Goal: Information Seeking & Learning: Understand process/instructions

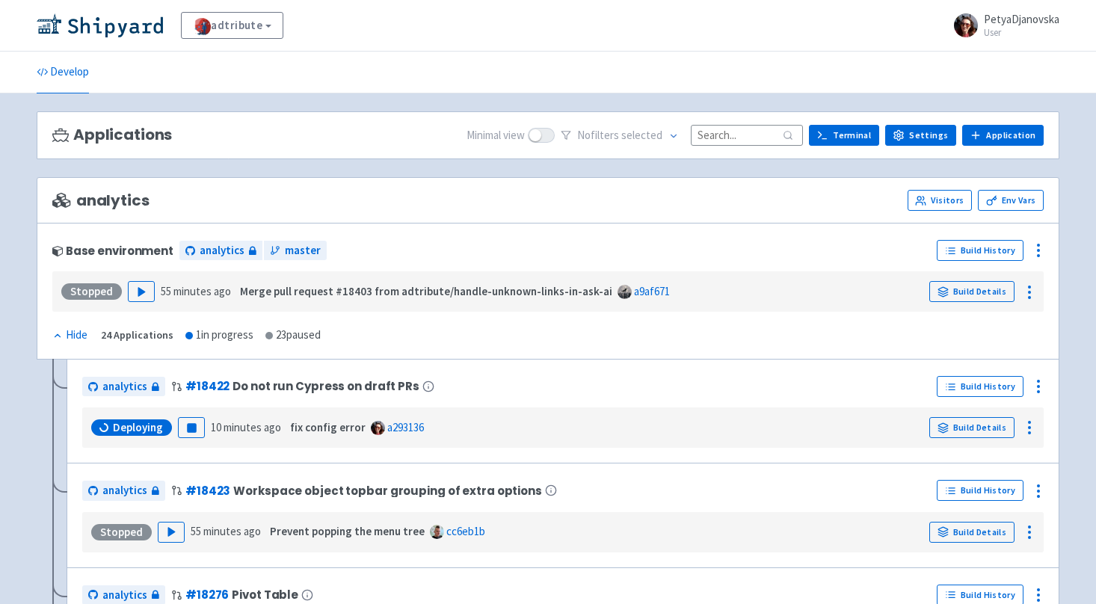
click at [770, 19] on div "adtribute View Organizations PetyaDjanovska User Profile Sign out" at bounding box center [548, 25] width 1023 height 27
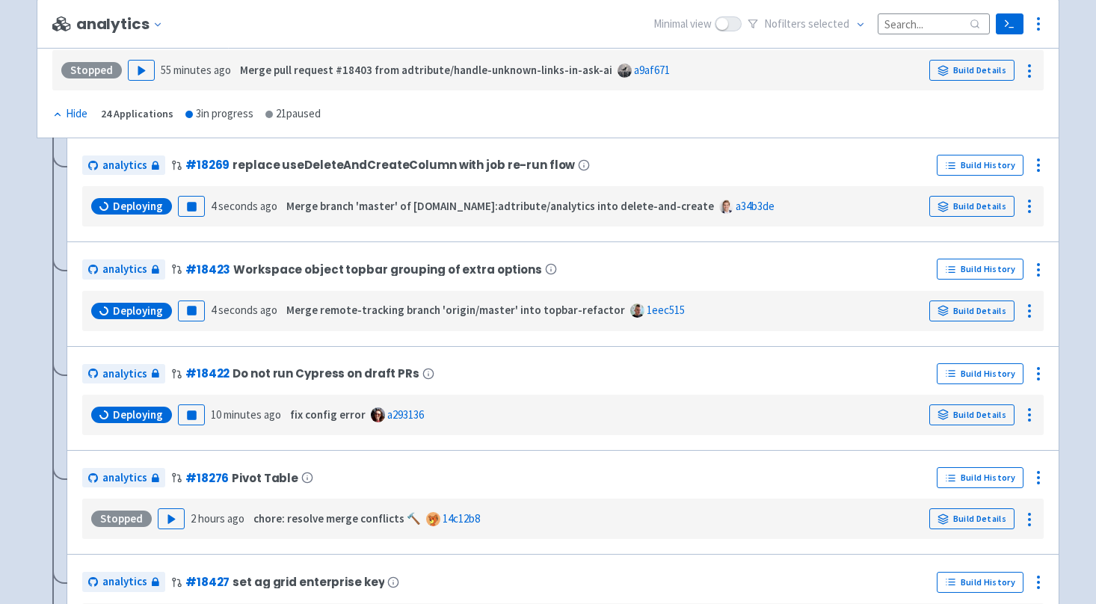
scroll to position [230, 0]
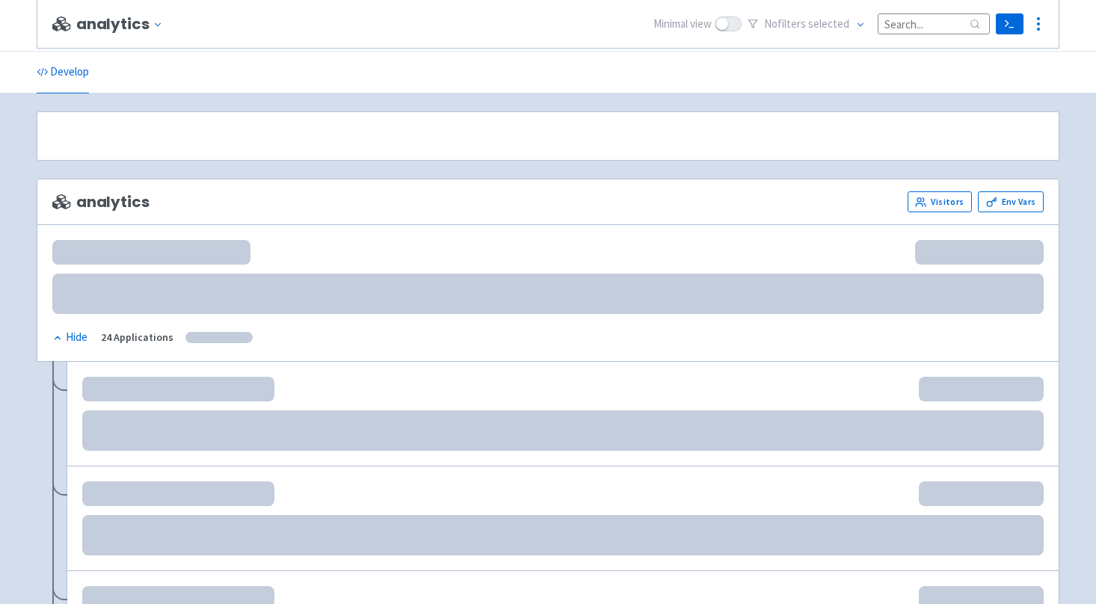
scroll to position [230, 0]
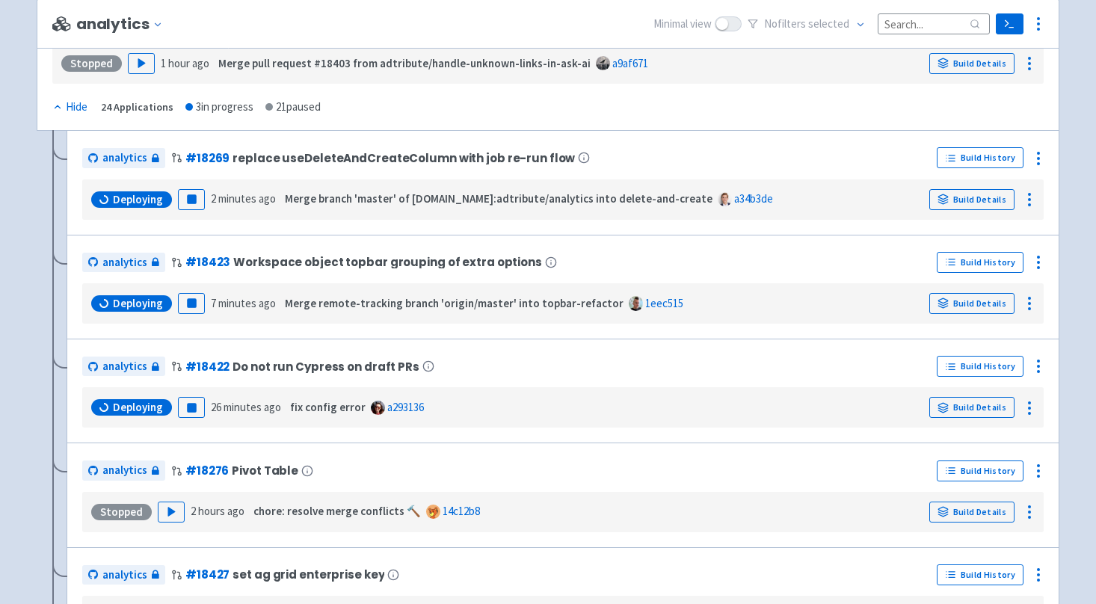
click at [147, 413] on span "Deploying" at bounding box center [138, 407] width 50 height 15
click at [971, 406] on link "Build Details" at bounding box center [971, 407] width 85 height 21
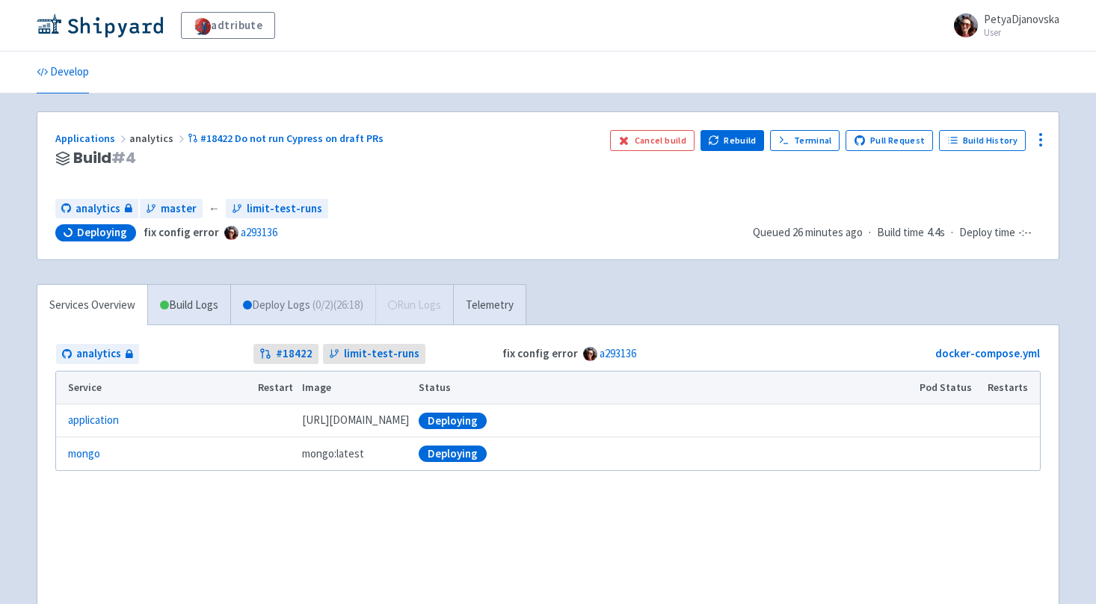
click at [280, 307] on link "Deploy Logs ( 0 / 2 ) (26:18)" at bounding box center [302, 305] width 145 height 41
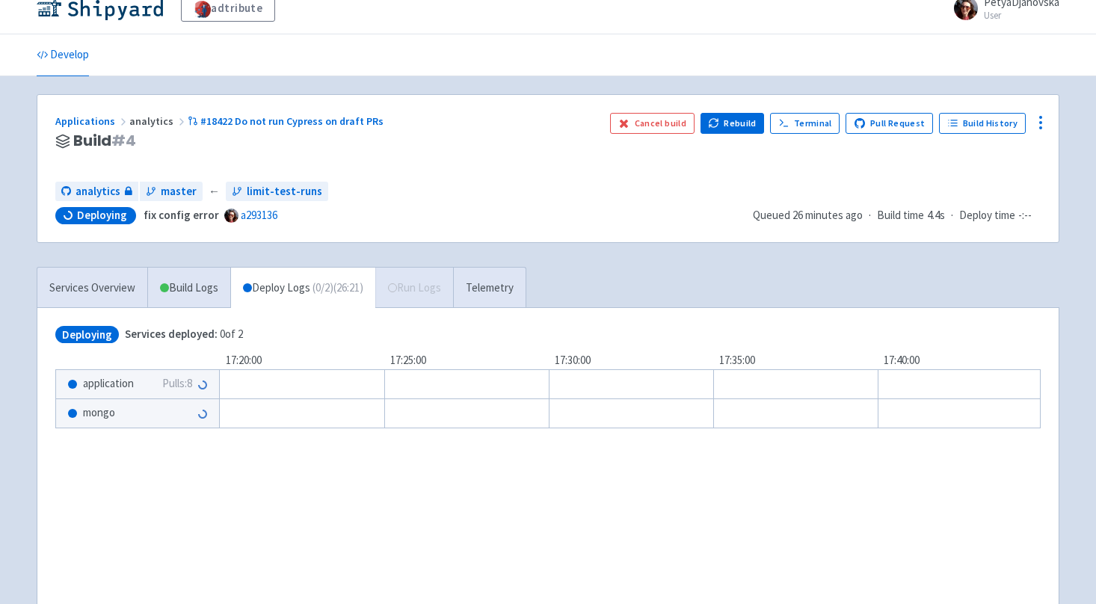
scroll to position [18, 0]
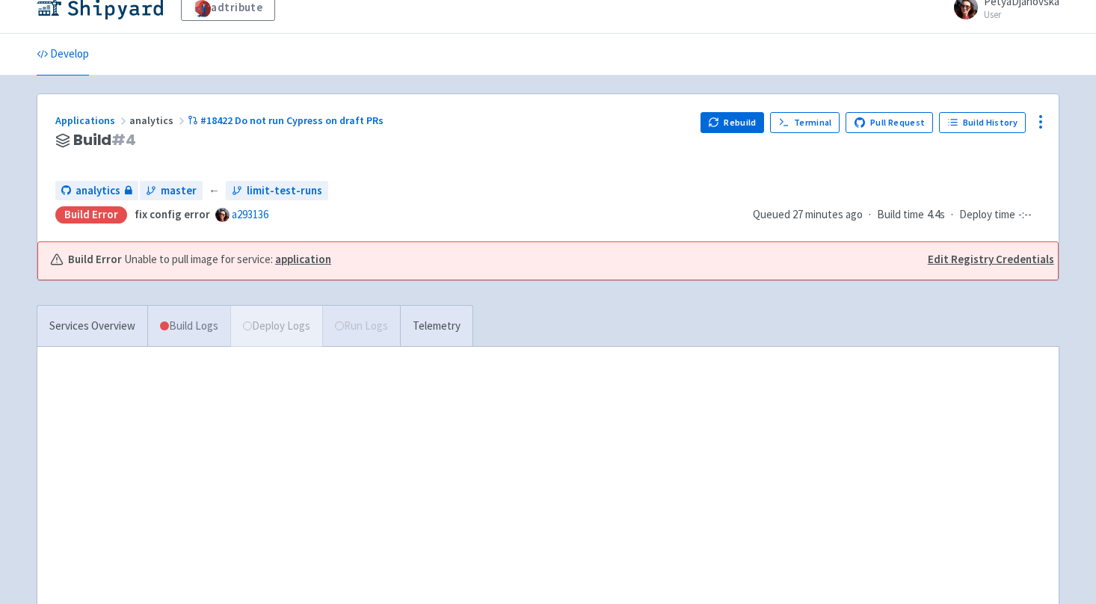
click at [191, 327] on link "Build Logs" at bounding box center [189, 326] width 82 height 41
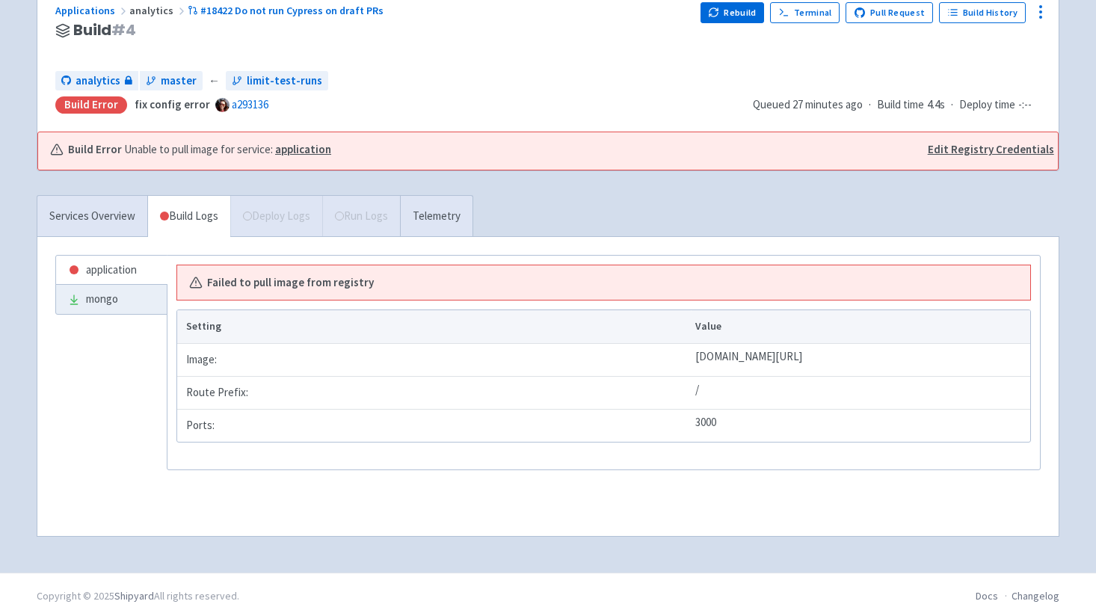
scroll to position [143, 0]
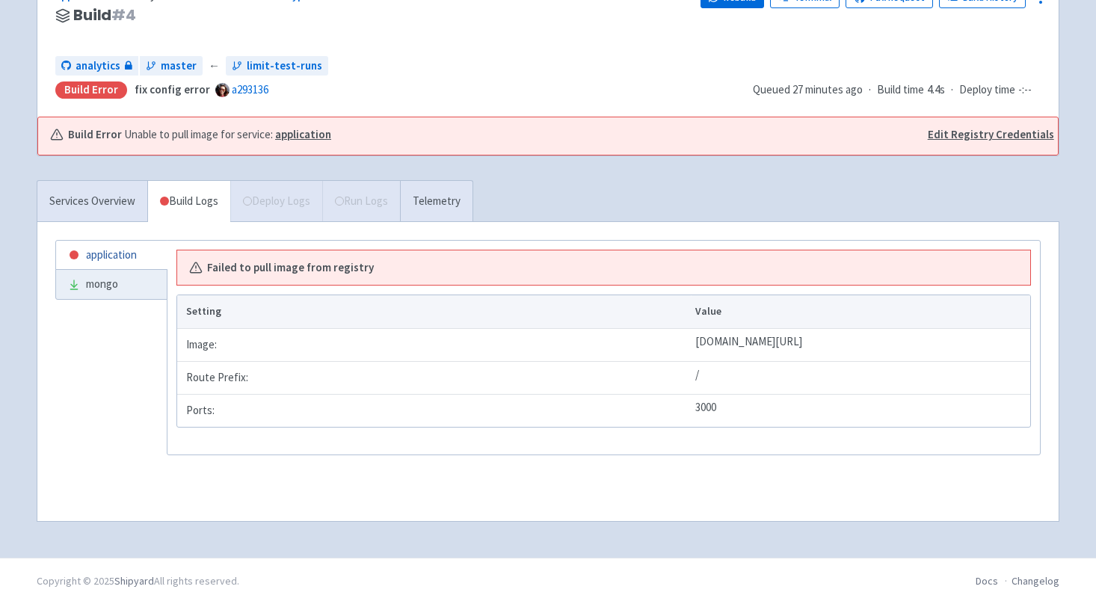
click at [106, 250] on link "application" at bounding box center [111, 255] width 111 height 29
click at [301, 141] on strong "application" at bounding box center [303, 134] width 56 height 14
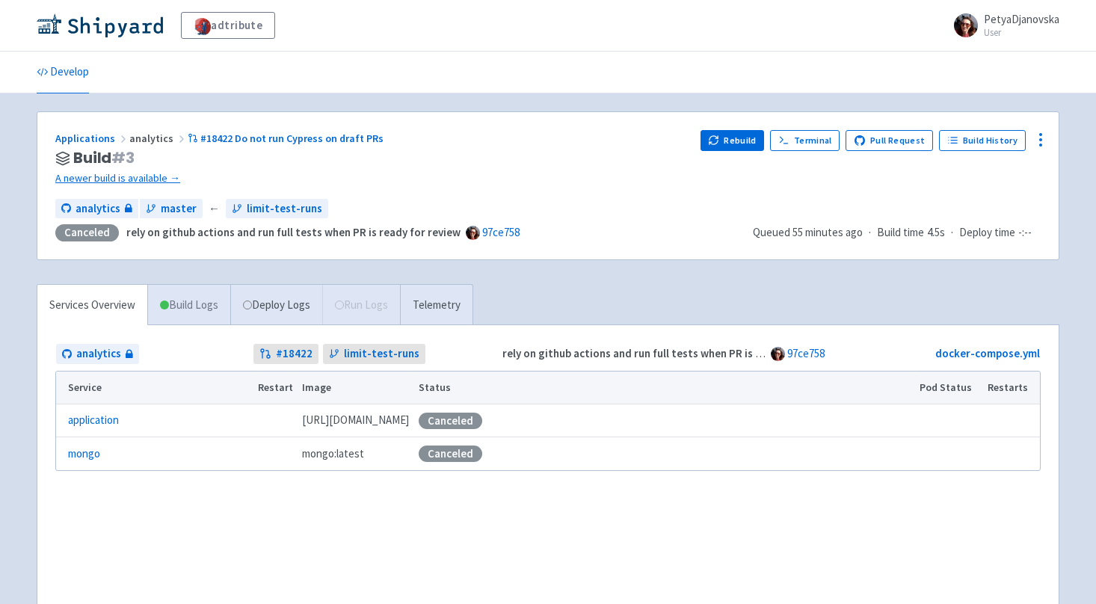
click at [203, 300] on link "Build Logs" at bounding box center [189, 305] width 82 height 41
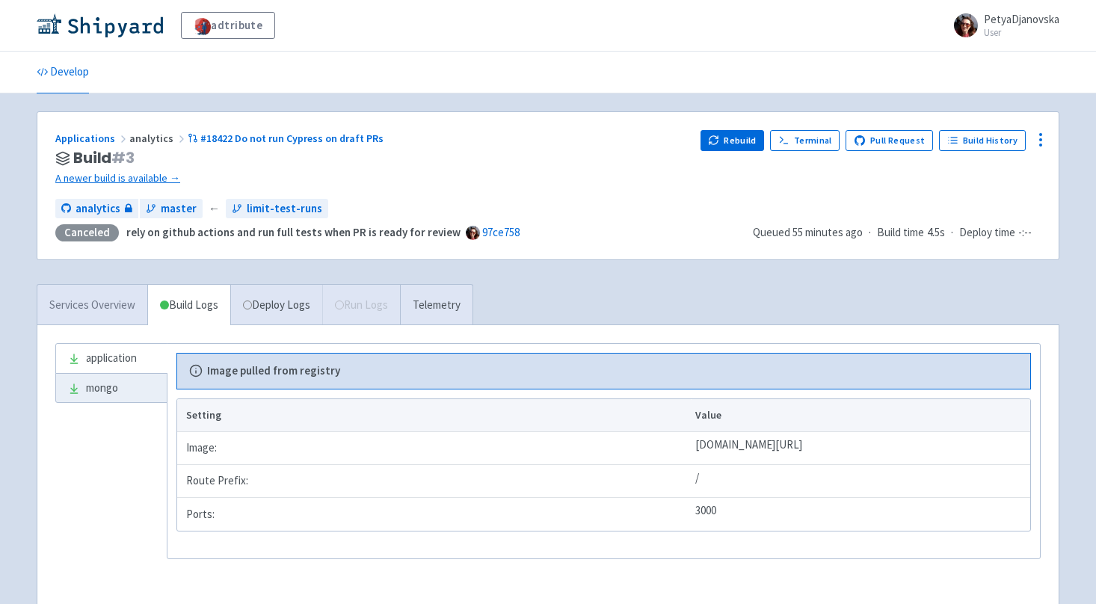
click at [96, 310] on link "Services Overview" at bounding box center [92, 305] width 110 height 41
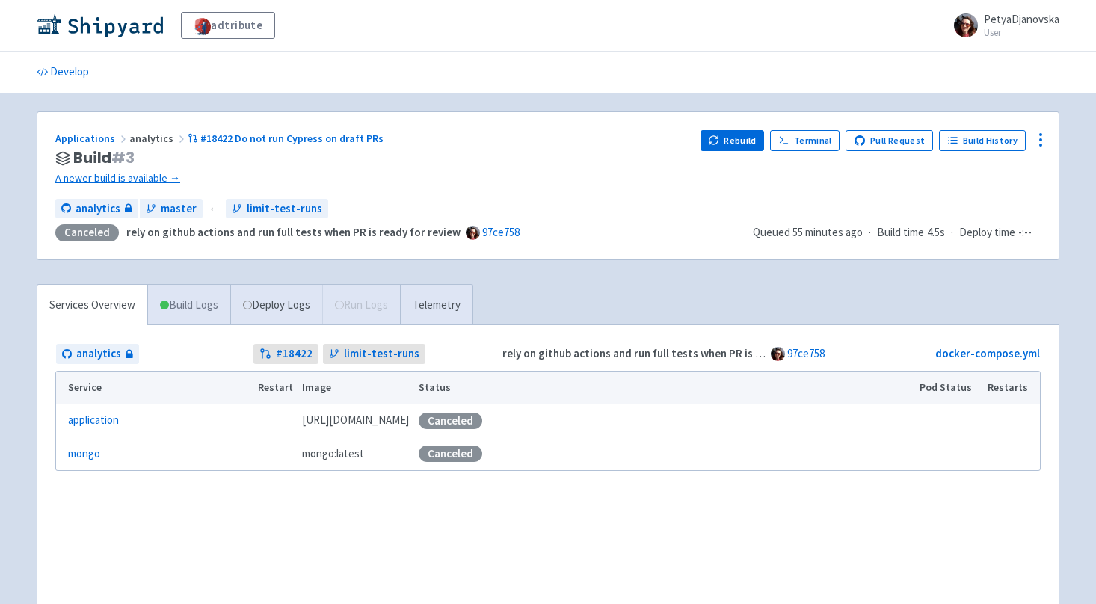
click at [211, 304] on link "Build Logs" at bounding box center [189, 305] width 82 height 41
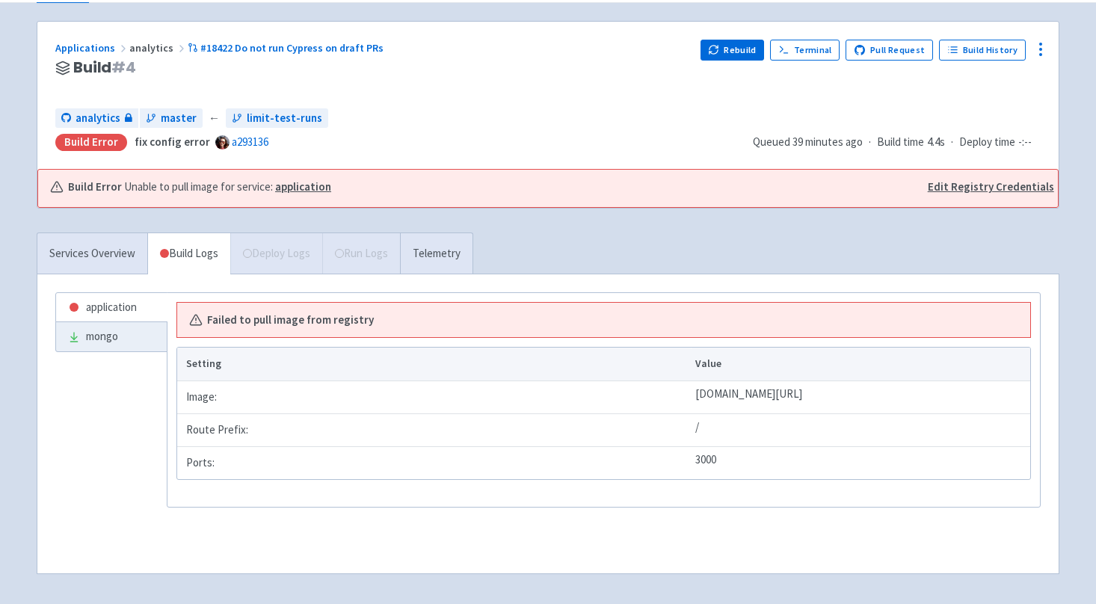
scroll to position [96, 0]
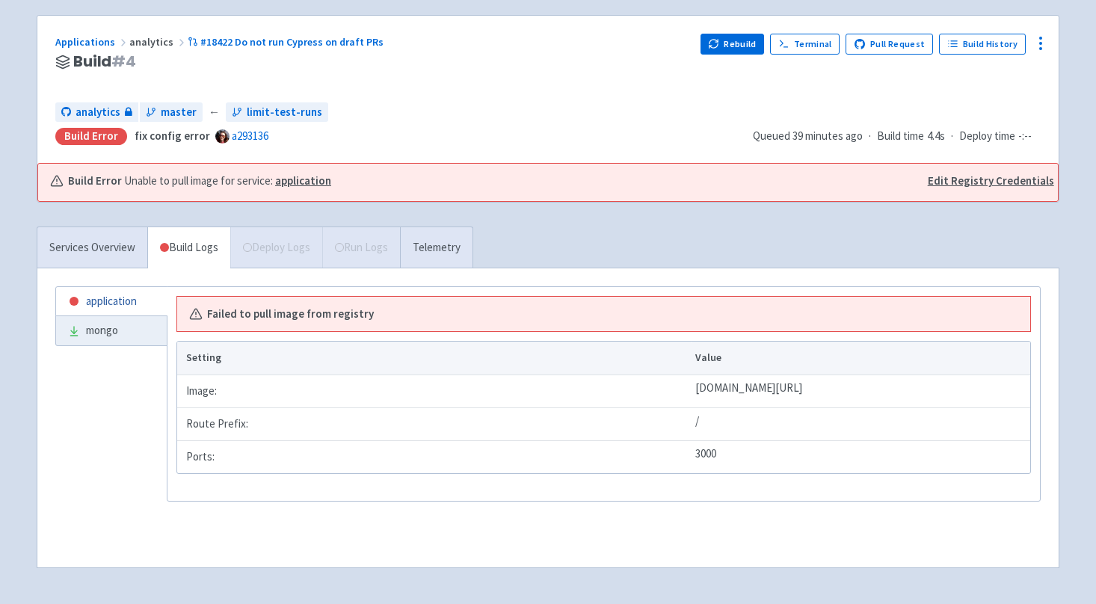
click at [107, 298] on link "application" at bounding box center [111, 301] width 111 height 29
click at [107, 256] on link "Services Overview" at bounding box center [92, 247] width 110 height 41
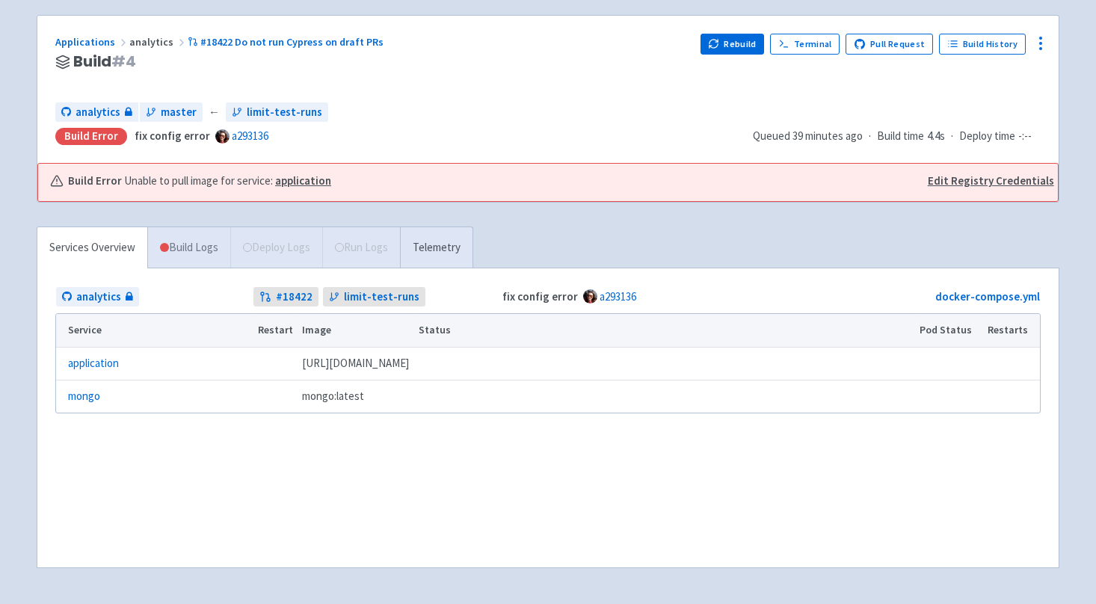
click at [188, 253] on link "Build Logs" at bounding box center [189, 247] width 82 height 41
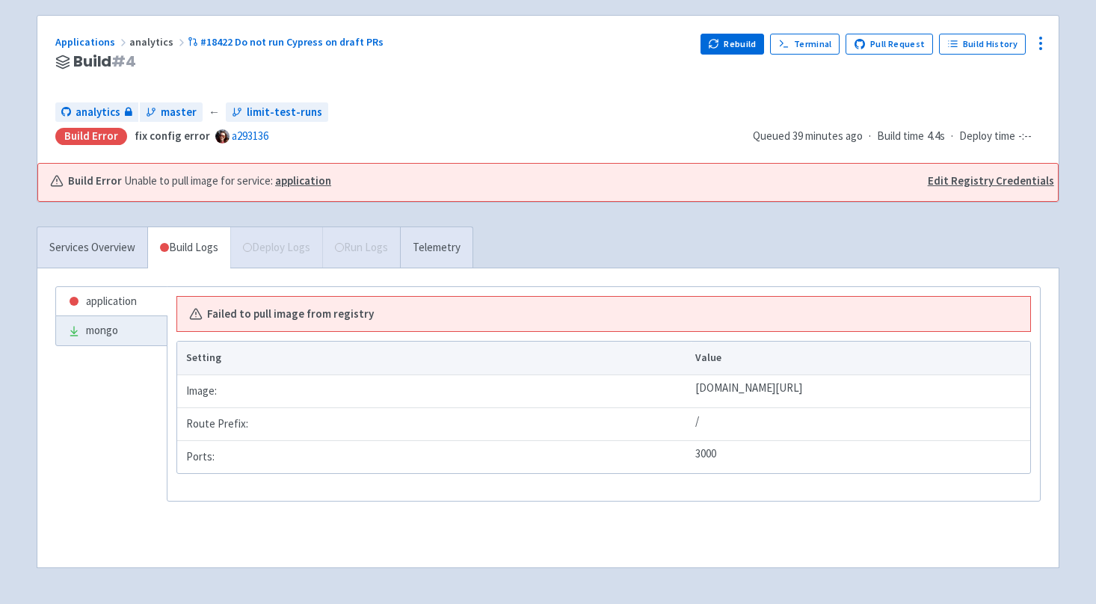
click at [265, 313] on b "Failed to pull image from registry" at bounding box center [290, 314] width 167 height 17
copy b "Failed to pull image from registry"
click at [315, 179] on strong "application" at bounding box center [303, 180] width 56 height 14
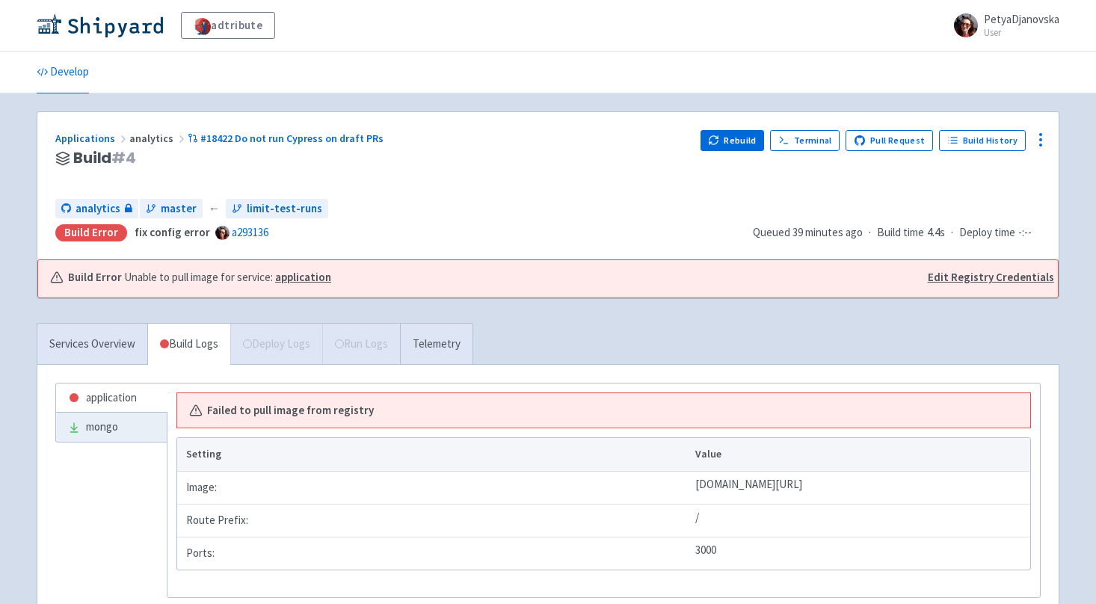
click at [1008, 281] on link "Edit Registry Credentials" at bounding box center [991, 277] width 126 height 17
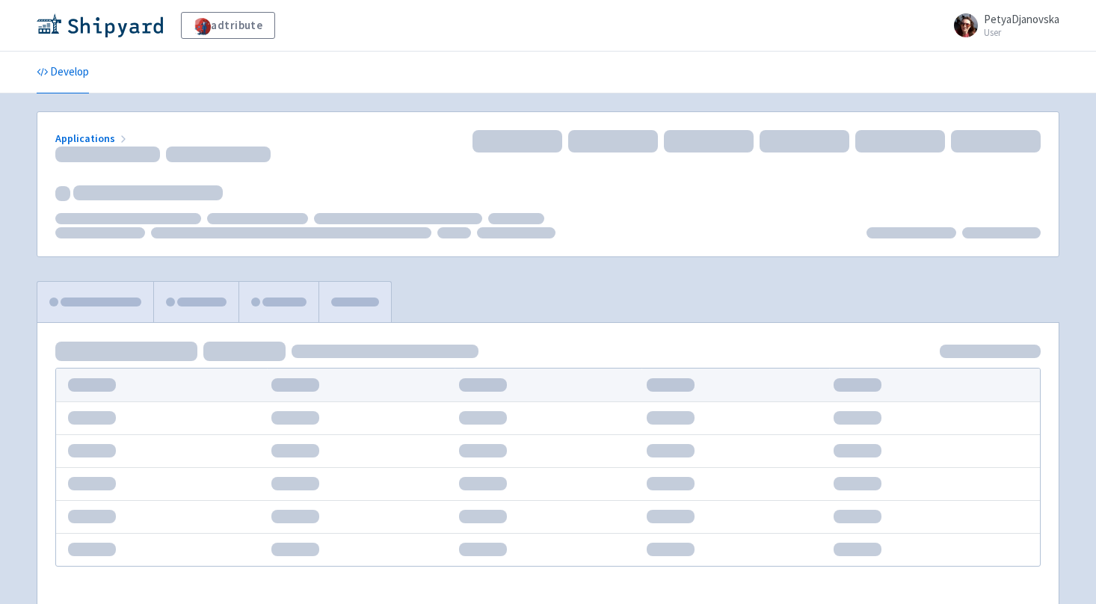
scroll to position [96, 0]
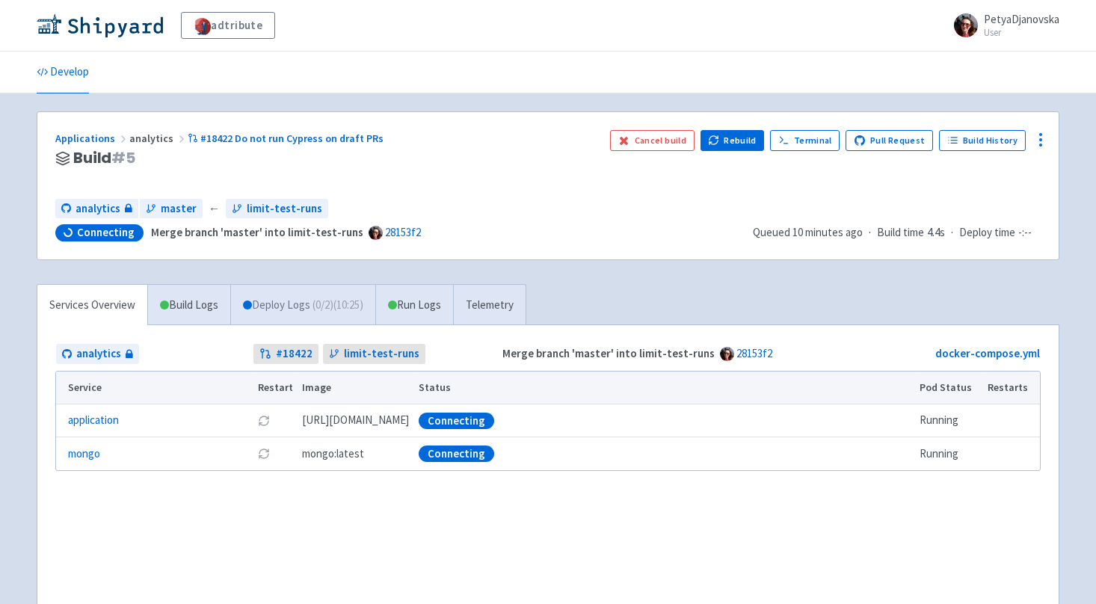
click at [284, 302] on link "Deploy Logs ( 0 / 2 ) (10:25)" at bounding box center [302, 305] width 145 height 41
